Goal: Navigation & Orientation: Understand site structure

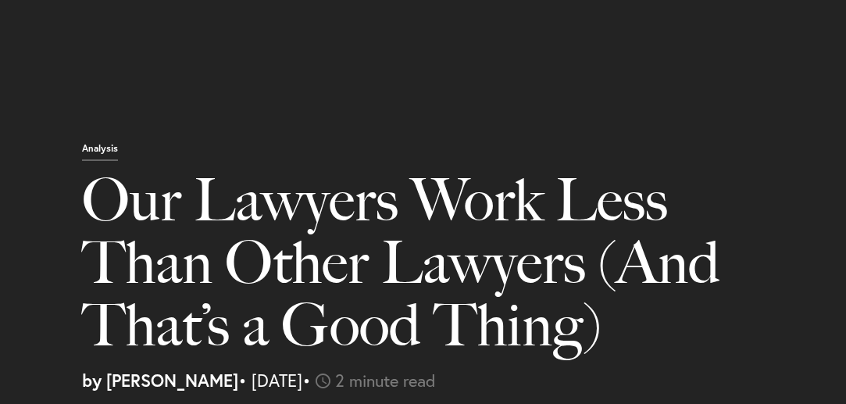
select select "US"
select select "Austin"
select select "Business and Civil Litigation"
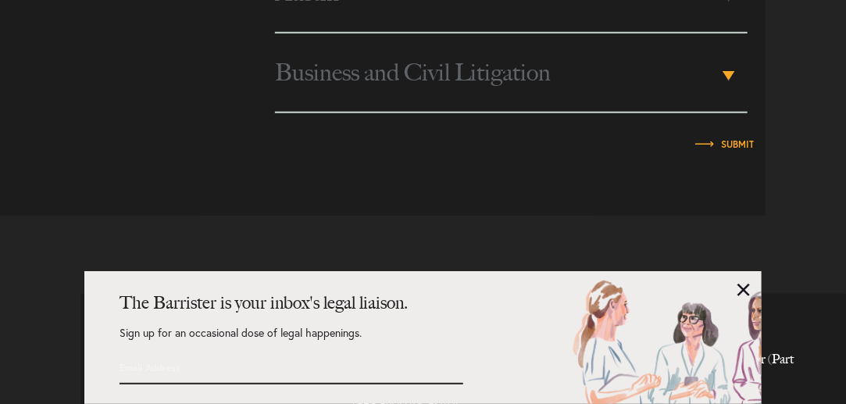
scroll to position [2609, 0]
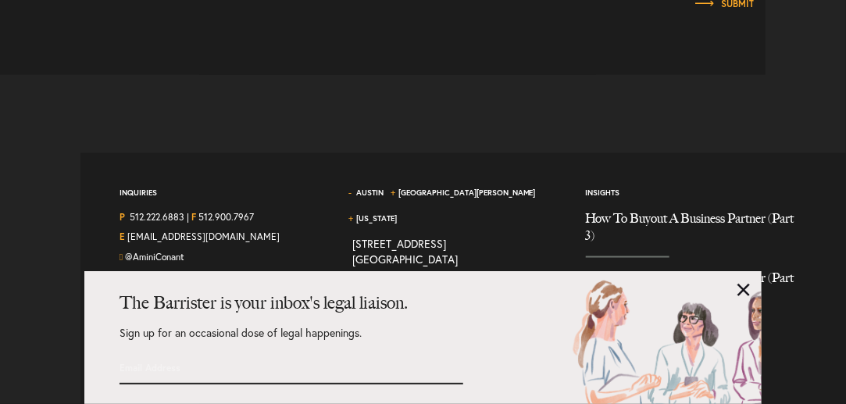
click at [737, 284] on link at bounding box center [743, 290] width 12 height 12
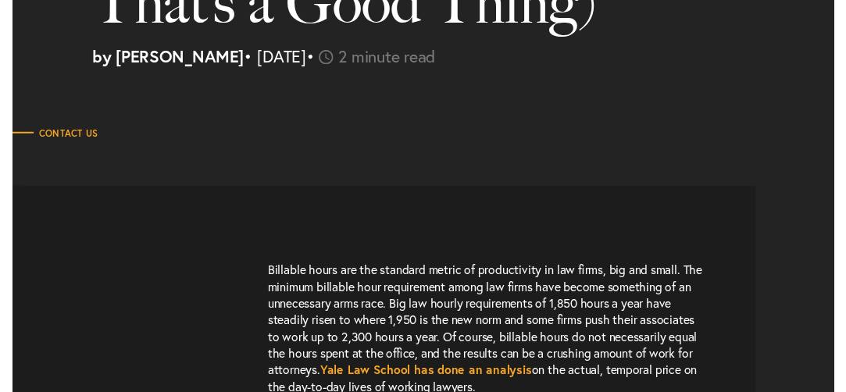
scroll to position [0, 0]
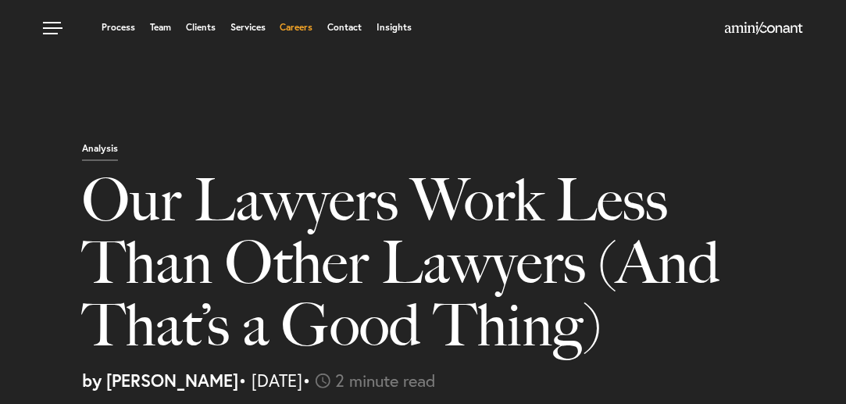
click at [287, 28] on link "Careers" at bounding box center [296, 27] width 33 height 9
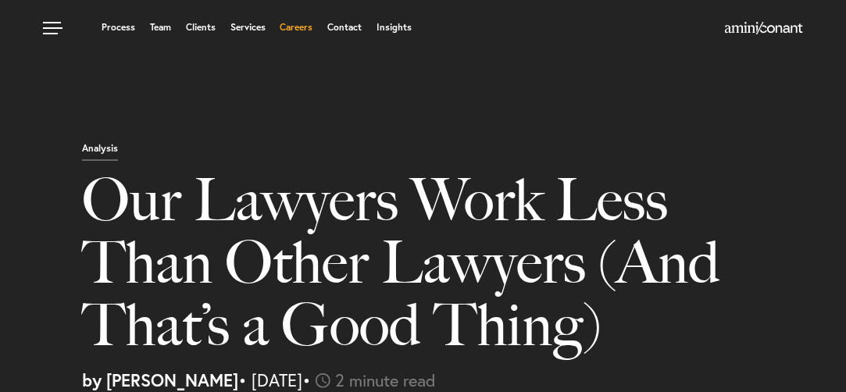
click at [300, 28] on link "Careers" at bounding box center [296, 27] width 33 height 9
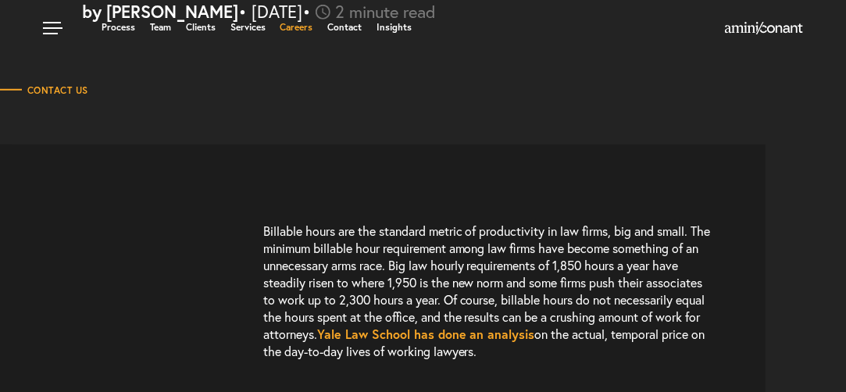
scroll to position [383, 0]
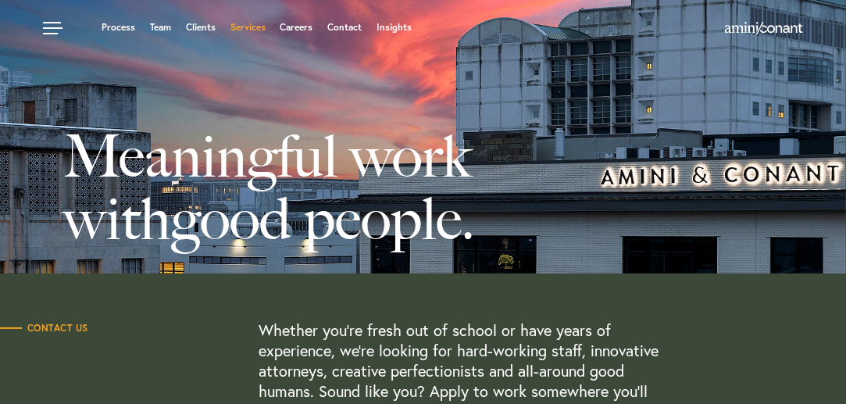
click at [239, 29] on link "Services" at bounding box center [247, 27] width 35 height 9
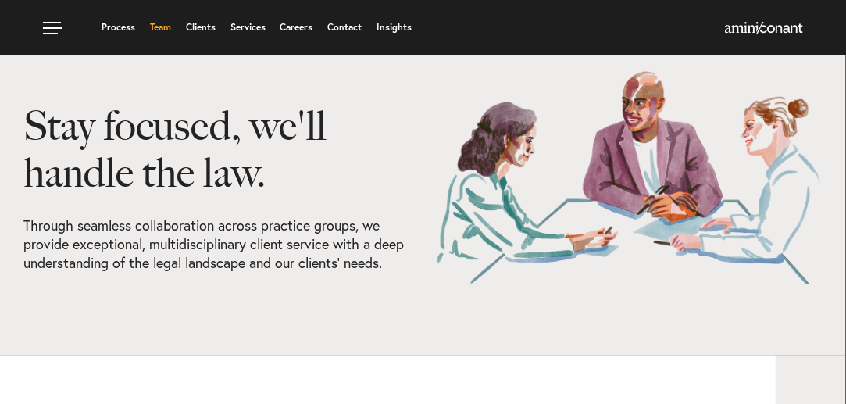
click at [157, 29] on link "Team" at bounding box center [160, 27] width 21 height 9
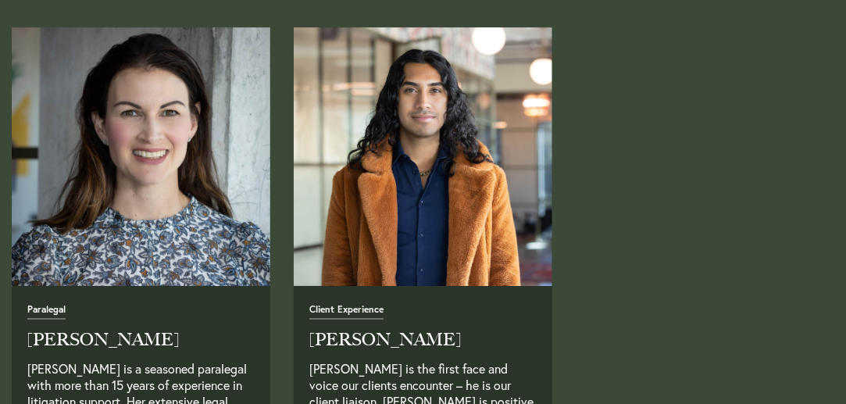
scroll to position [4512, 0]
